Goal: Find contact information: Find contact information

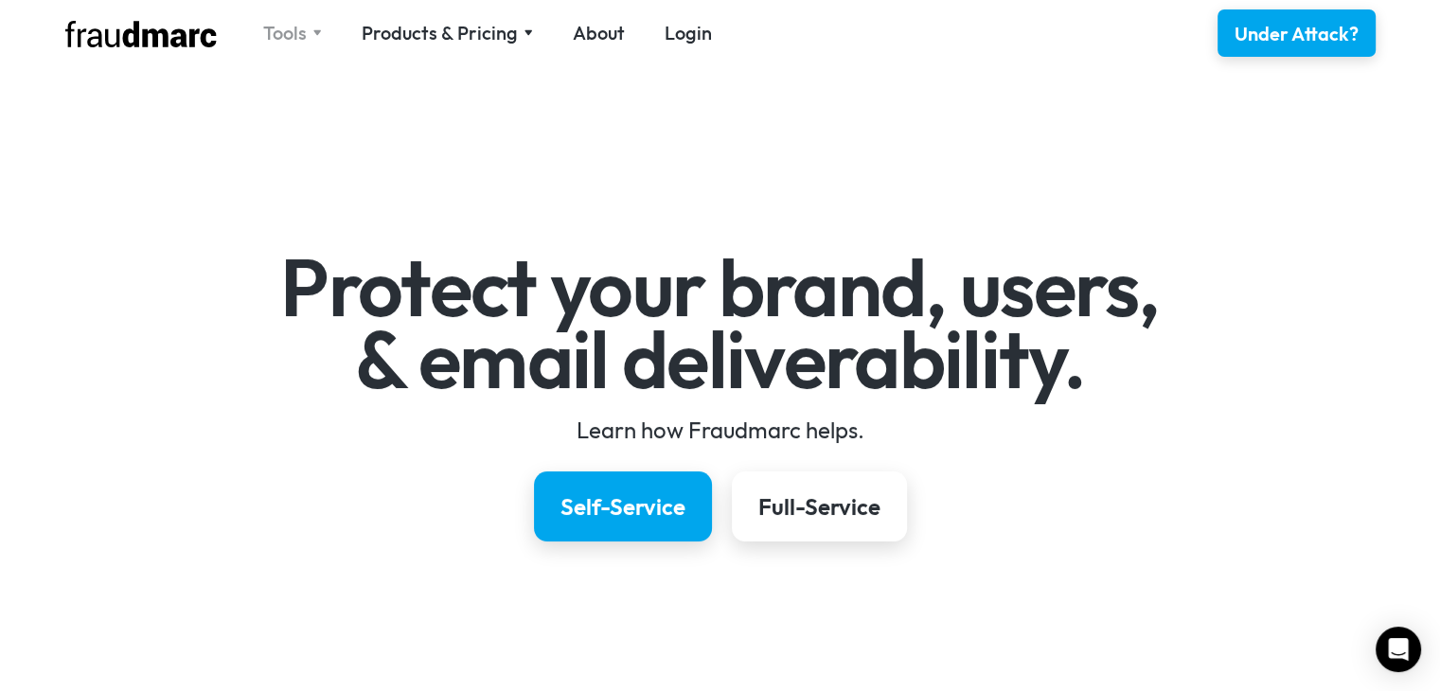
click at [305, 37] on div "Tools" at bounding box center [285, 33] width 44 height 27
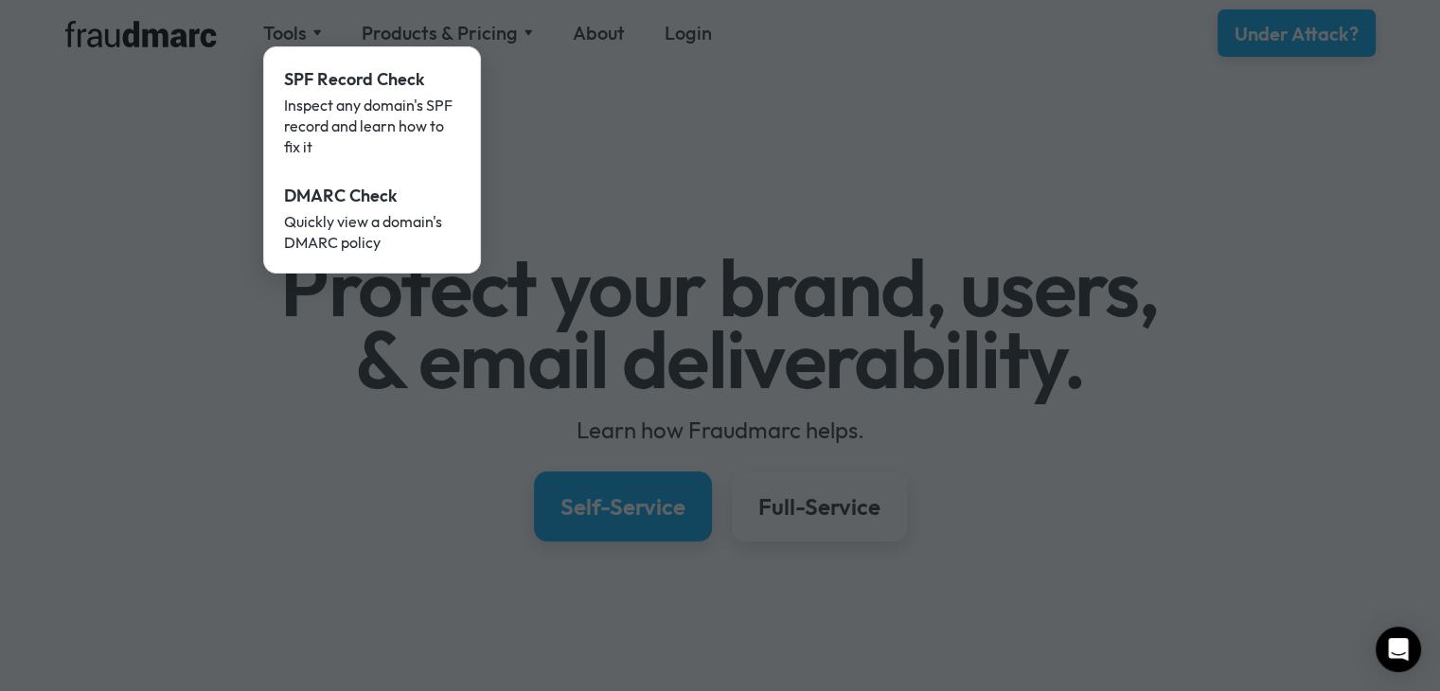
click at [648, 164] on div at bounding box center [720, 345] width 1440 height 691
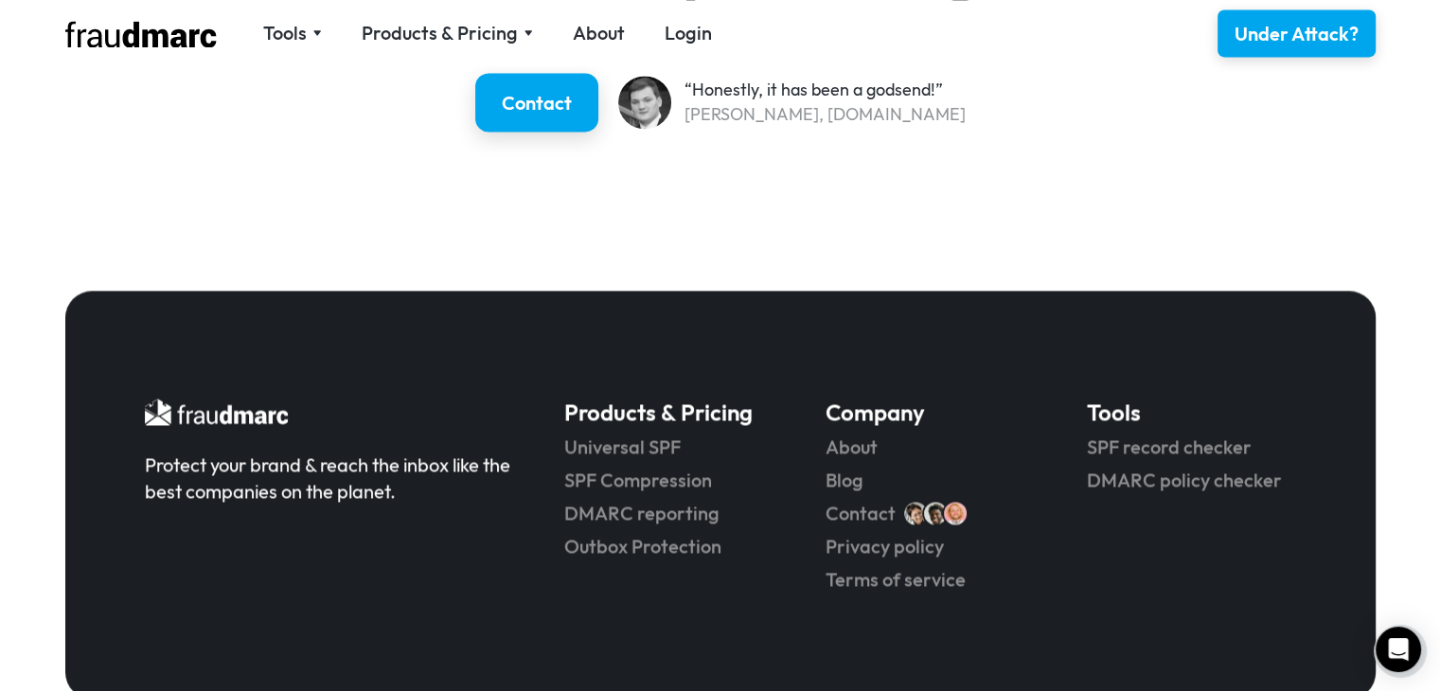
scroll to position [2989, 0]
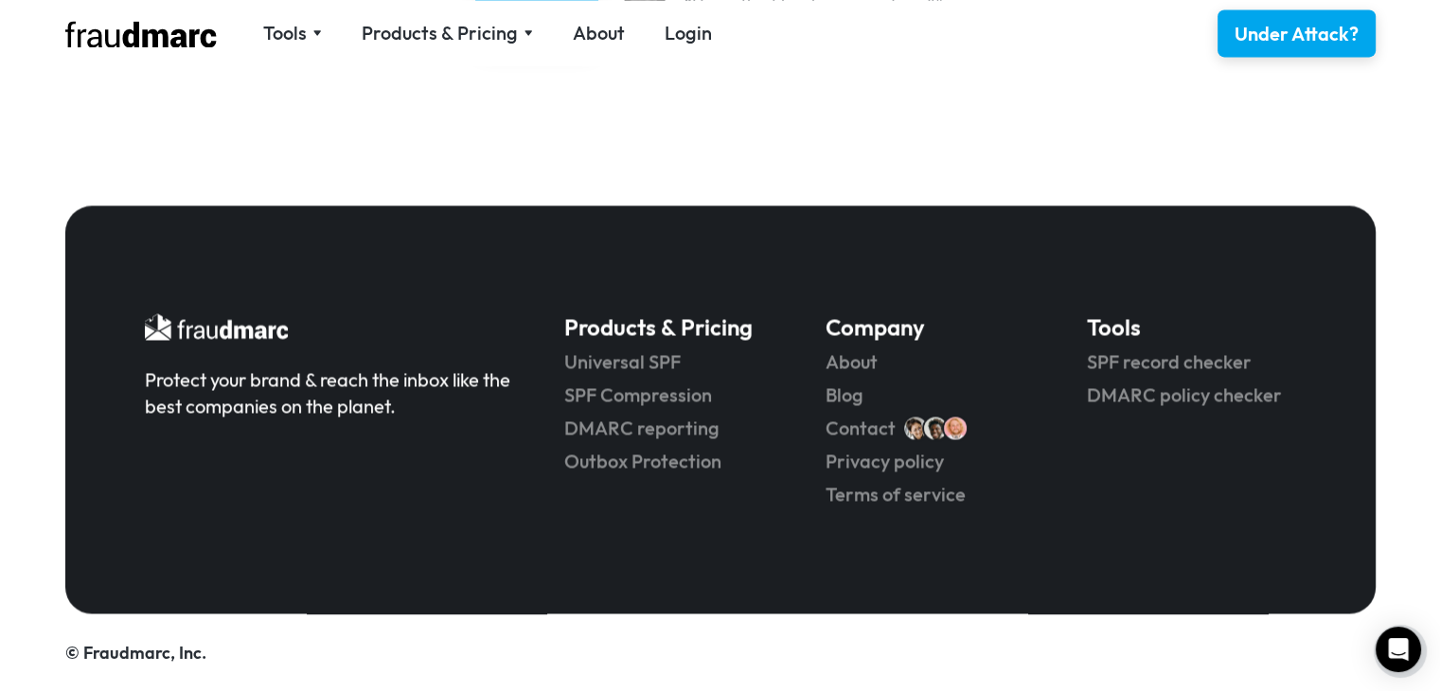
click at [922, 433] on img at bounding box center [935, 428] width 27 height 27
click at [874, 425] on link "Contact" at bounding box center [861, 428] width 70 height 27
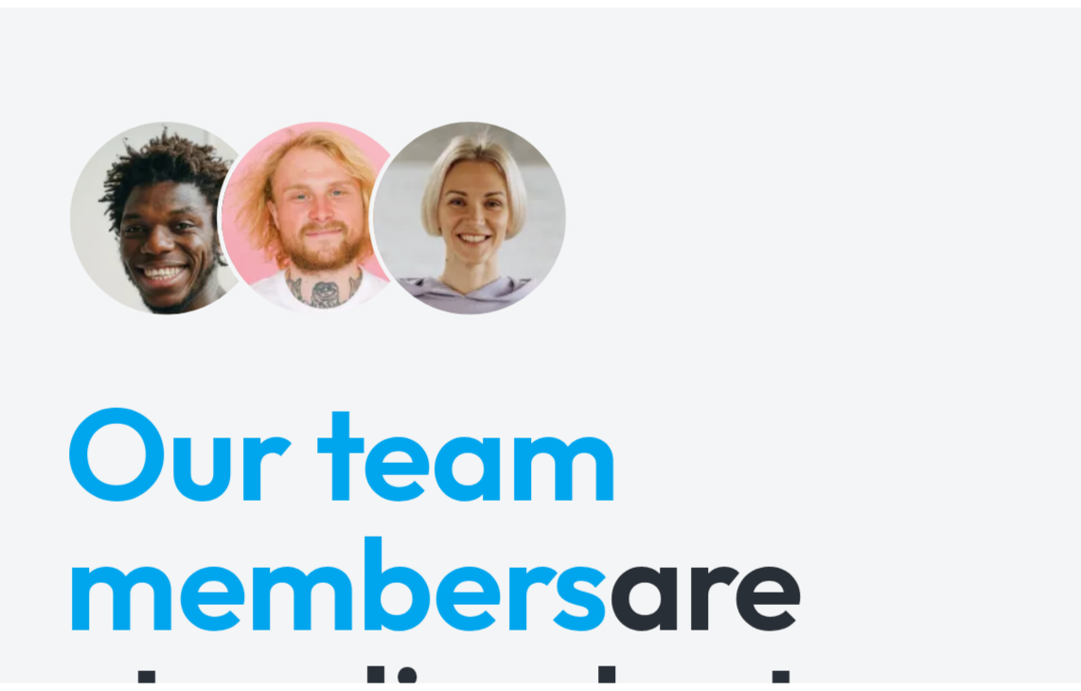
scroll to position [136, 0]
